Goal: Information Seeking & Learning: Find specific fact

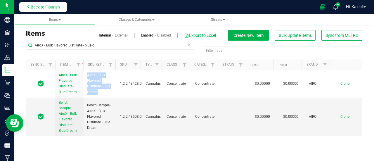
click at [47, 10] on button "Back to Flourish" at bounding box center [43, 6] width 48 height 9
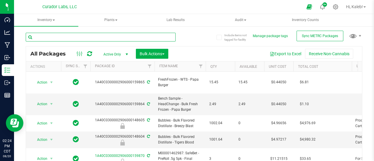
click at [68, 34] on input "text" at bounding box center [101, 37] width 150 height 9
paste input "06000038942"
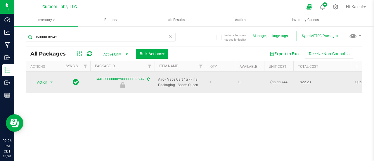
click at [277, 80] on td "$22.22744" at bounding box center [278, 83] width 29 height 22
click at [277, 80] on input "22.22744" at bounding box center [277, 82] width 27 height 8
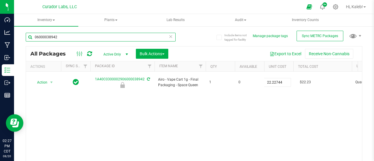
drag, startPoint x: 40, startPoint y: 35, endPoint x: 32, endPoint y: 34, distance: 7.6
click at [32, 34] on input "06000038942" at bounding box center [101, 37] width 150 height 9
paste input "0002906000052513"
click at [77, 35] on input "0000290600005251300038942" at bounding box center [101, 37] width 150 height 9
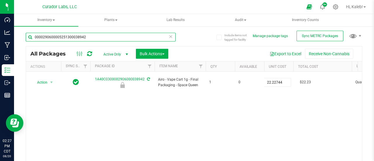
paste input "text"
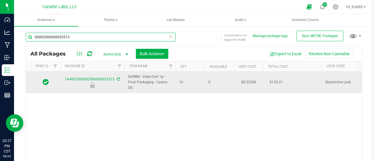
scroll to position [0, 31]
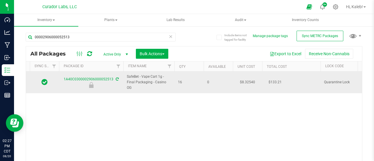
click at [246, 81] on td "$8.32540" at bounding box center [247, 83] width 29 height 22
click at [246, 81] on input "8.3254" at bounding box center [246, 82] width 27 height 8
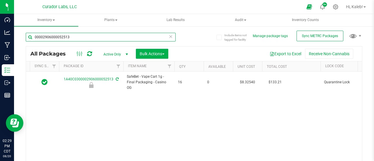
click at [60, 35] on input "00002906000052513" at bounding box center [101, 37] width 150 height 9
paste input "6000052544"
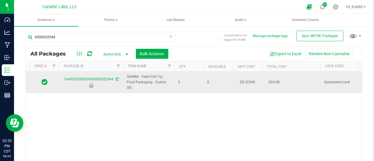
click at [246, 78] on td "$8.32540" at bounding box center [247, 83] width 29 height 22
click at [246, 78] on input "8.3254" at bounding box center [246, 82] width 27 height 8
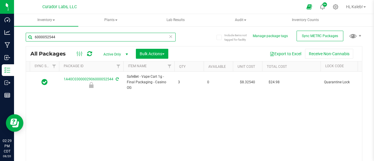
drag, startPoint x: 75, startPoint y: 35, endPoint x: 20, endPoint y: 27, distance: 55.1
click at [20, 27] on div "Include items not tagged for facility Manage package tags Sync METRC Packages 6…" at bounding box center [194, 115] width 360 height 178
paste input "2906000052580"
click at [87, 34] on input "2906000052580" at bounding box center [101, 37] width 150 height 9
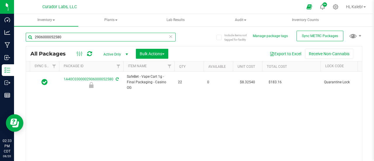
paste input "06000034368"
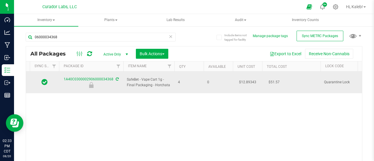
click at [253, 80] on td "$12.89343" at bounding box center [247, 83] width 29 height 22
click at [253, 80] on input "12.89343" at bounding box center [246, 82] width 27 height 8
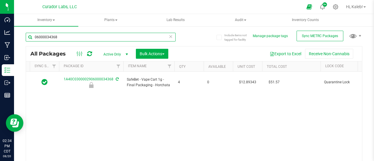
click at [86, 38] on input "06000034368" at bounding box center [101, 37] width 150 height 9
paste input "29060000604"
type input "2906000060468"
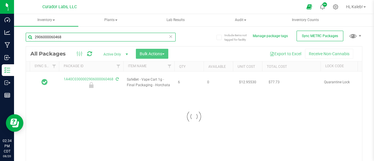
type input "2025-02-06"
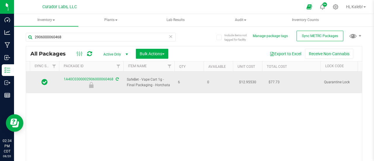
click at [249, 79] on td "$12.95530" at bounding box center [247, 83] width 29 height 22
click at [249, 79] on input "12.9553" at bounding box center [246, 82] width 27 height 8
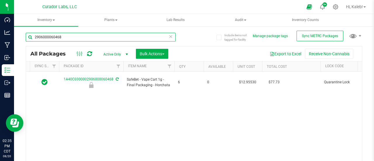
click at [68, 39] on input "2906000060468" at bounding box center [101, 37] width 150 height 9
paste input "6000060492"
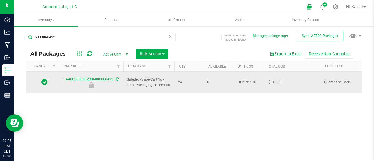
click at [246, 78] on td "$12.95530" at bounding box center [247, 83] width 29 height 22
click at [246, 78] on input "12.9553" at bounding box center [246, 82] width 27 height 8
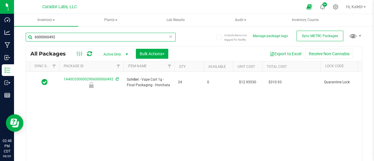
click at [82, 39] on input "6000060492" at bounding box center [101, 37] width 150 height 9
paste input "M00001048901: Bench"
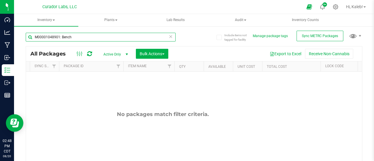
click at [65, 33] on input "M00001048901: Bench" at bounding box center [101, 37] width 150 height 9
type input "M00001048901: Bench"
click at [81, 40] on input "M00001048901: Bench" at bounding box center [101, 37] width 150 height 9
paste input "06000019730"
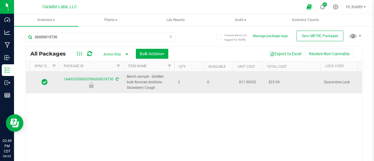
click at [245, 83] on td "$11.99252" at bounding box center [247, 83] width 29 height 22
click at [245, 83] on input "11.99252" at bounding box center [246, 82] width 27 height 8
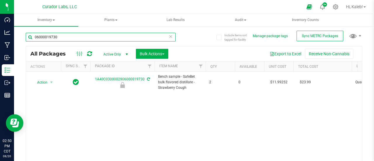
click at [82, 39] on input "06000019730" at bounding box center [101, 37] width 150 height 9
paste input "02906000039636"
click at [82, 39] on input "002906000039636" at bounding box center [101, 37] width 150 height 9
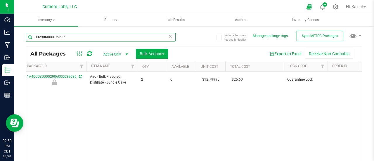
scroll to position [0, 70]
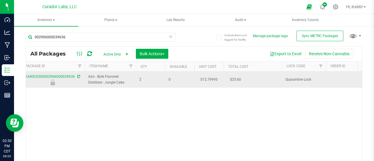
click at [209, 79] on td "$12.79995" at bounding box center [208, 80] width 29 height 16
click at [209, 79] on input "12.79995" at bounding box center [207, 80] width 27 height 8
click at [74, 80] on div at bounding box center [53, 82] width 66 height 6
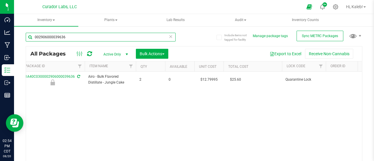
click at [56, 36] on input "002906000039636" at bounding box center [101, 37] width 150 height 9
paste input "2906000091695"
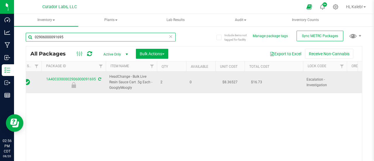
scroll to position [0, 52]
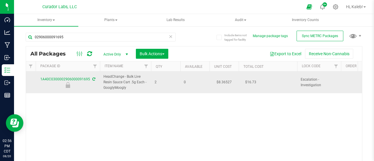
click at [224, 81] on td "$8.36527" at bounding box center [223, 83] width 29 height 22
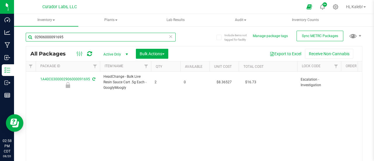
click at [56, 37] on input "02906000091695" at bounding box center [101, 37] width 150 height 9
paste input "2906000111358"
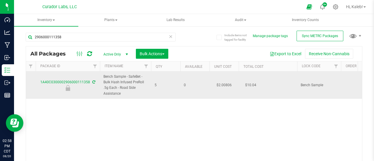
click at [223, 85] on td "$2.00806" at bounding box center [223, 85] width 29 height 27
click at [223, 85] on input "2.00806" at bounding box center [222, 85] width 27 height 8
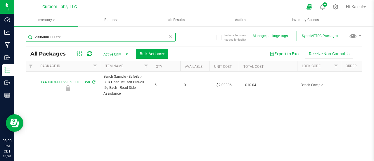
click at [54, 36] on input "2906000111358" at bounding box center [101, 37] width 150 height 9
paste input "091932"
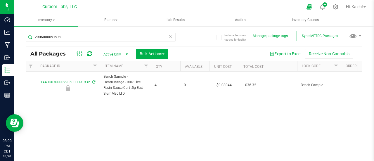
click at [227, 84] on td "$9.08044" at bounding box center [223, 85] width 29 height 27
click at [227, 84] on input "9.08044" at bounding box center [222, 85] width 27 height 8
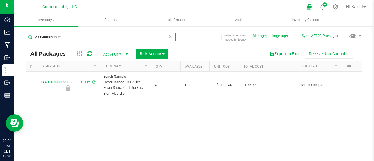
click at [56, 34] on input "2906000091932" at bounding box center [101, 37] width 150 height 9
paste input "4"
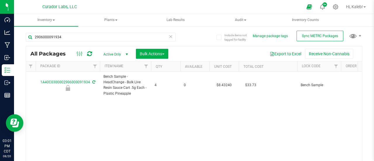
click at [224, 85] on td "$8.43240" at bounding box center [223, 85] width 29 height 27
click at [224, 85] on input "8.4324" at bounding box center [222, 85] width 27 height 8
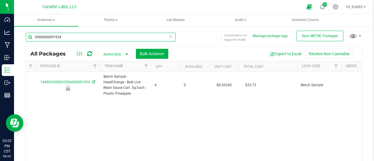
click at [54, 36] on input "2906000091934" at bounding box center [101, 37] width 150 height 9
paste input "906000111283"
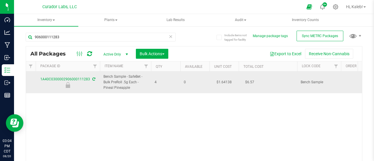
click at [222, 81] on td "$1.64138" at bounding box center [223, 83] width 29 height 22
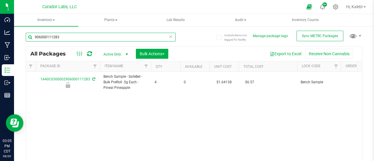
click at [44, 37] on input "906000111283" at bounding box center [101, 37] width 150 height 9
paste input "742"
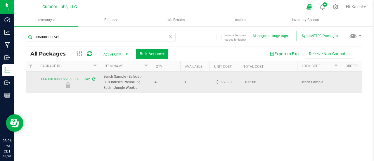
click at [219, 82] on td "$3.92093" at bounding box center [223, 83] width 29 height 22
click at [219, 82] on input "3.92093" at bounding box center [222, 82] width 27 height 8
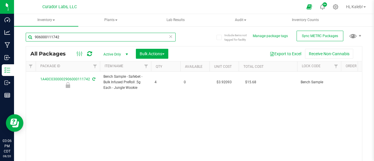
click at [76, 37] on input "906000111742" at bounding box center [101, 37] width 150 height 9
paste input "2906000127128"
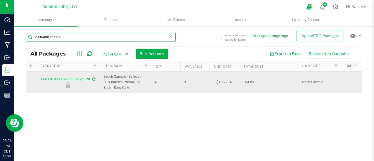
type input "2906000127128"
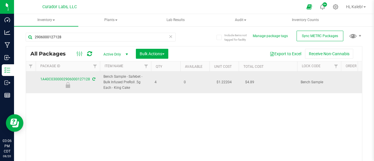
click at [223, 81] on td "$1.22204" at bounding box center [223, 83] width 29 height 22
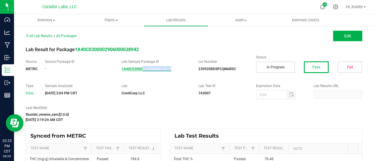
drag, startPoint x: 173, startPoint y: 70, endPoint x: 142, endPoint y: 67, distance: 31.4
click at [142, 67] on div "1A40C0300002906000033816" at bounding box center [155, 68] width 68 height 5
copy strong "02906000033816"
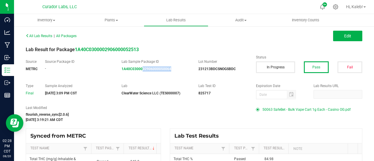
drag, startPoint x: 177, startPoint y: 71, endPoint x: 142, endPoint y: 73, distance: 35.1
click at [142, 73] on div "Source METRC Source Package ID - Lab Sample Package ID 1A40C0300002906000050064…" at bounding box center [193, 68] width 345 height 18
copy strong "02906000050064"
drag, startPoint x: 178, startPoint y: 76, endPoint x: 148, endPoint y: 73, distance: 30.0
click at [148, 73] on div "Source METRC Source Package ID - Lab Sample Package ID 1A40C0300002906000050064…" at bounding box center [193, 68] width 345 height 18
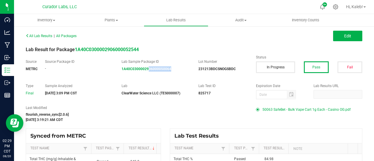
copy strong "06000050064"
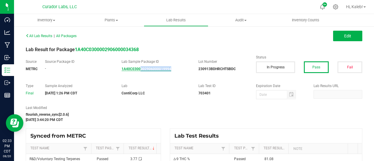
drag, startPoint x: 180, startPoint y: 69, endPoint x: 139, endPoint y: 69, distance: 41.8
click at [139, 69] on div "1A40C0300002906000019994" at bounding box center [155, 68] width 68 height 5
copy strong "002906000019994"
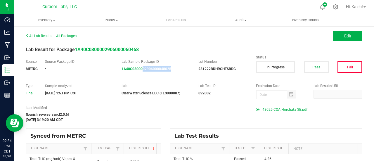
drag, startPoint x: 164, startPoint y: 71, endPoint x: 141, endPoint y: 70, distance: 22.5
click at [141, 70] on div "1A40C0300002906000048025" at bounding box center [155, 68] width 68 height 5
copy strong "02906000048025"
drag, startPoint x: 155, startPoint y: 70, endPoint x: 141, endPoint y: 69, distance: 13.5
click at [141, 69] on div "1A40C0300002906000048025" at bounding box center [155, 68] width 68 height 5
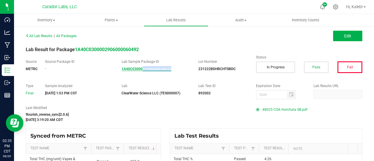
copy strong "02906000048025"
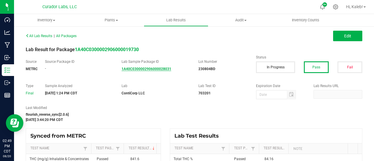
drag, startPoint x: 173, startPoint y: 73, endPoint x: 148, endPoint y: 71, distance: 25.2
click at [148, 71] on div "Source METRC Source Package ID - Lab Sample Package ID 1A40C0300002906000028031…" at bounding box center [193, 68] width 345 height 18
drag, startPoint x: 176, startPoint y: 69, endPoint x: 137, endPoint y: 69, distance: 39.4
click at [137, 69] on div "1A40C0300002906000028031" at bounding box center [155, 68] width 68 height 5
copy strong "0002906000028031"
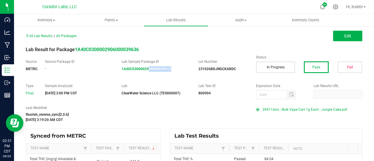
drag, startPoint x: 187, startPoint y: 65, endPoint x: 147, endPoint y: 66, distance: 40.0
click at [147, 66] on div "Lab Sample Package ID 1A40C0300002906000039412" at bounding box center [155, 65] width 77 height 13
copy strong "06000039412"
click at [183, 76] on div "Source METRC Source Package ID - Lab Sample Package ID 1A40C0300002906000039412…" at bounding box center [193, 68] width 345 height 18
drag, startPoint x: 182, startPoint y: 74, endPoint x: 153, endPoint y: 70, distance: 29.9
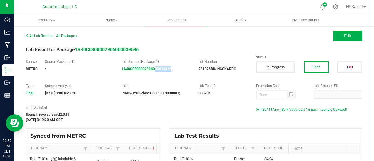
click at [153, 70] on div "Source METRC Source Package ID - Lab Sample Package ID 1A40C0300002906000039412…" at bounding box center [193, 68] width 345 height 18
copy strong "00039412"
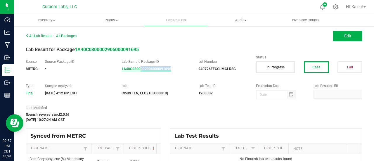
drag, startPoint x: 176, startPoint y: 76, endPoint x: 139, endPoint y: 70, distance: 37.5
click at [139, 70] on div "Source METRC Source Package ID - Lab Sample Package ID 1A40C0300002906000091696…" at bounding box center [193, 68] width 345 height 18
copy strong "002906000091696"
drag, startPoint x: 174, startPoint y: 70, endPoint x: 140, endPoint y: 71, distance: 33.6
click at [140, 71] on div "1A40C0300002906000111292" at bounding box center [155, 68] width 68 height 5
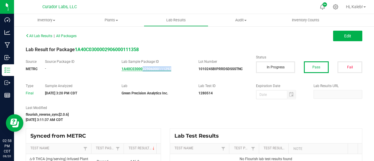
copy strong "02906000111292"
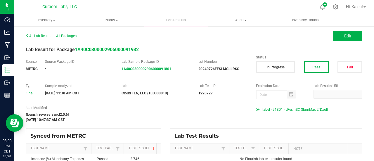
drag, startPoint x: 179, startPoint y: 79, endPoint x: 152, endPoint y: 75, distance: 27.4
click at [152, 75] on div "All Lab Results | All Packages Edit Lab Result for Package 1A40C030000290600009…" at bounding box center [194, 109] width 336 height 155
click at [156, 76] on div "Source METRC Source Package ID - Lab Sample Package ID 1A40C0300002906000091801…" at bounding box center [193, 68] width 345 height 18
drag, startPoint x: 171, startPoint y: 69, endPoint x: 156, endPoint y: 80, distance: 18.4
click at [156, 80] on div "All Lab Results | All Packages Edit Lab Result for Package 1A40C030000290600009…" at bounding box center [194, 109] width 336 height 155
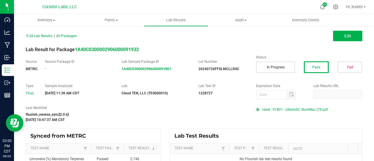
click at [178, 81] on div "All Lab Results | All Packages Edit Lab Result for Package 1A40C030000290600009…" at bounding box center [194, 109] width 336 height 155
drag, startPoint x: 176, startPoint y: 73, endPoint x: 149, endPoint y: 69, distance: 26.8
click at [149, 69] on div "Source METRC Source Package ID - Lab Sample Package ID 1A40C0300002906000091801…" at bounding box center [193, 68] width 345 height 18
drag, startPoint x: 173, startPoint y: 69, endPoint x: 146, endPoint y: 68, distance: 27.5
click at [146, 68] on div "1A40C0300002906000091801" at bounding box center [155, 68] width 68 height 5
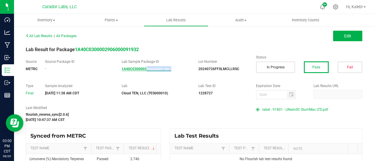
copy strong "906000091801"
drag, startPoint x: 179, startPoint y: 69, endPoint x: 149, endPoint y: 70, distance: 29.5
click at [149, 70] on div "1A40C0300002906000091799" at bounding box center [155, 68] width 68 height 5
copy strong "6000091799"
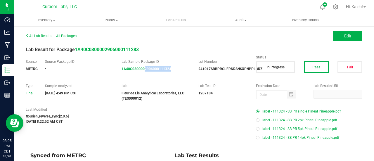
drag, startPoint x: 181, startPoint y: 69, endPoint x: 142, endPoint y: 69, distance: 39.1
click at [142, 69] on div "1A40C0300002906000111324" at bounding box center [155, 68] width 68 height 5
copy strong "2906000111324"
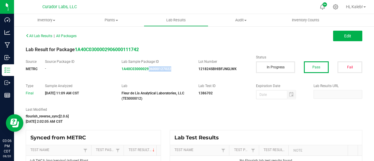
drag, startPoint x: 178, startPoint y: 76, endPoint x: 148, endPoint y: 72, distance: 30.3
click at [148, 72] on div "Source METRC Source Package ID - Lab Sample Package ID 1A40C0300002906000127022…" at bounding box center [193, 68] width 345 height 18
copy strong "06000127022"
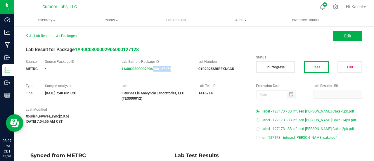
drag, startPoint x: 181, startPoint y: 74, endPoint x: 152, endPoint y: 73, distance: 29.2
click at [152, 73] on div "Source METRC Source Package ID - Lab Sample Package ID 1A40C0300002906000127173…" at bounding box center [193, 68] width 345 height 18
copy strong "000127173"
